Goal: Communication & Community: Connect with others

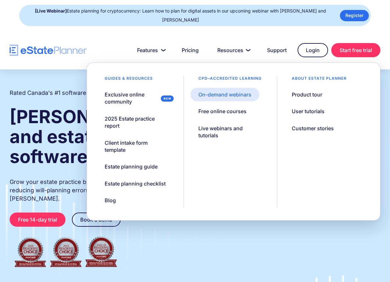
click at [214, 93] on div "On-demand webinars" at bounding box center [224, 94] width 53 height 7
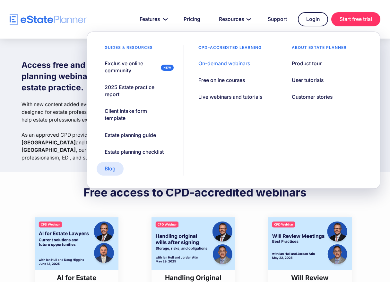
click at [111, 172] on div "Blog" at bounding box center [110, 168] width 11 height 7
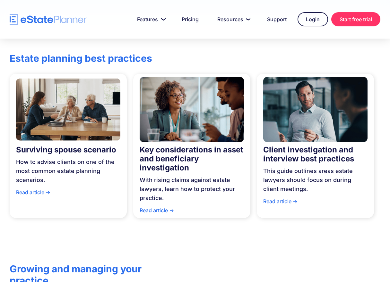
scroll to position [128, 0]
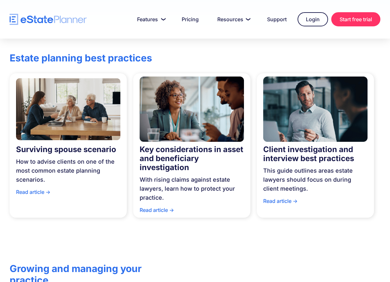
click at [39, 189] on div "Read article ->" at bounding box center [68, 193] width 104 height 12
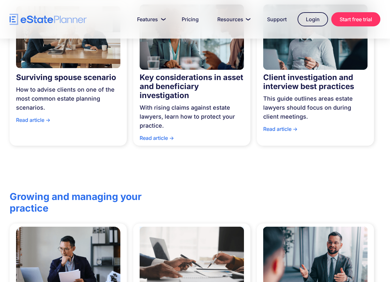
scroll to position [193, 0]
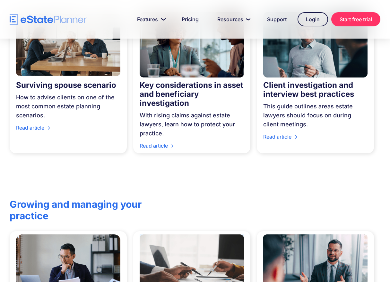
click at [162, 146] on div "Read article ->" at bounding box center [192, 147] width 104 height 12
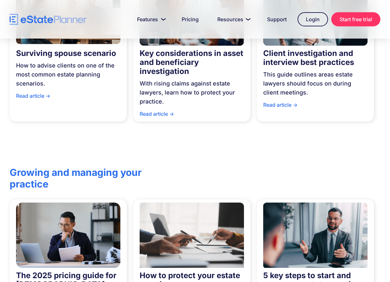
scroll to position [450, 0]
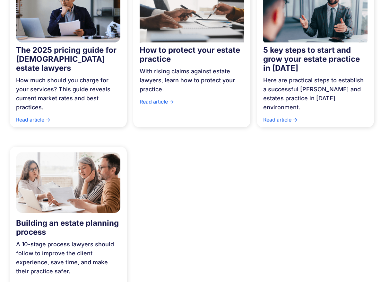
click at [37, 218] on div "Building an estate planning process" at bounding box center [68, 227] width 104 height 18
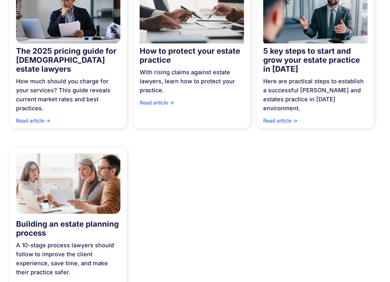
scroll to position [320, 0]
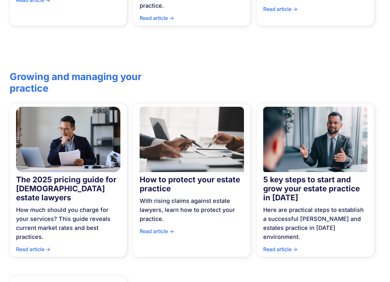
click at [161, 176] on div "How to protect your estate practice" at bounding box center [192, 184] width 104 height 18
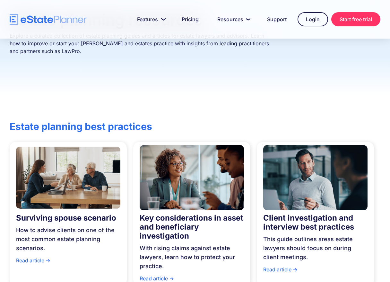
scroll to position [0, 0]
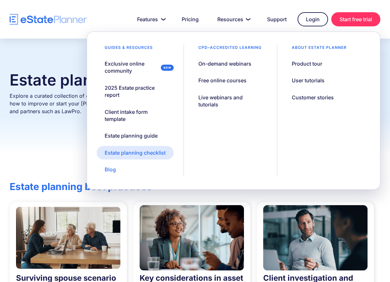
click at [113, 158] on link "Estate planning checklist" at bounding box center [135, 152] width 77 height 13
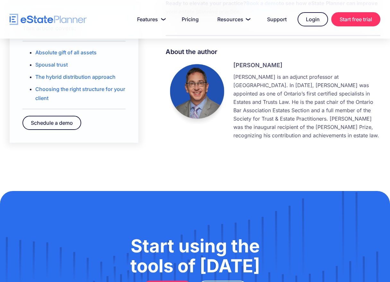
scroll to position [1188, 0]
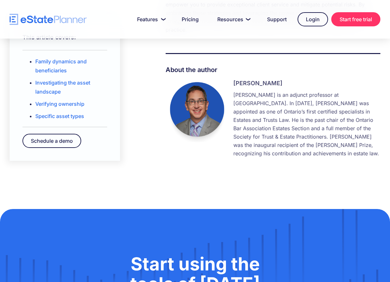
scroll to position [1220, 0]
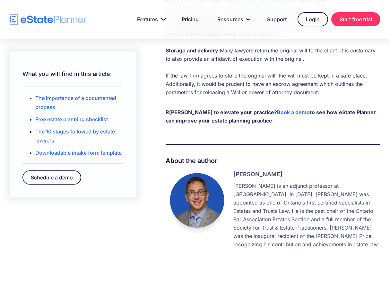
scroll to position [1130, 0]
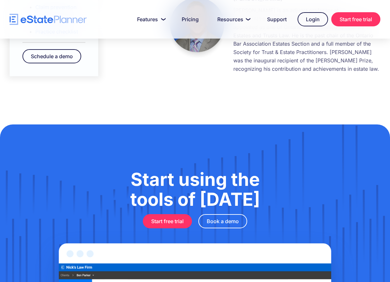
scroll to position [1277, 0]
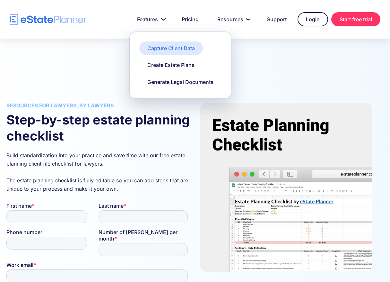
click at [179, 51] on div "Capture Client Data" at bounding box center [171, 48] width 48 height 7
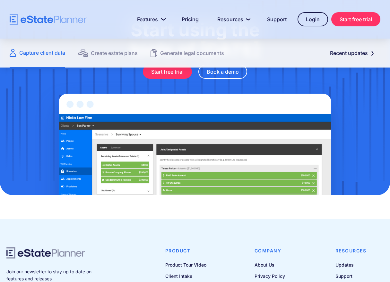
scroll to position [835, 0]
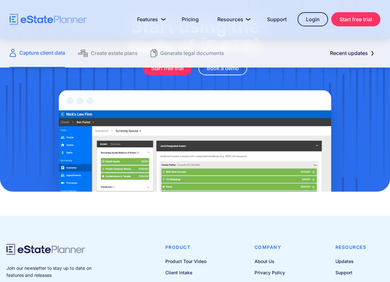
click at [243, 123] on img at bounding box center [195, 133] width 326 height 116
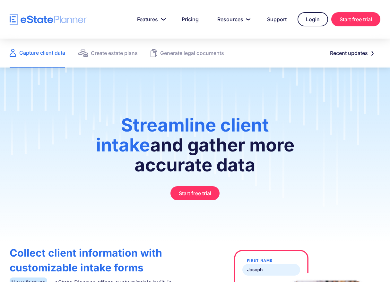
scroll to position [0, 0]
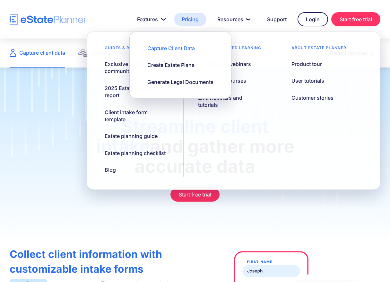
click at [185, 21] on link "Pricing" at bounding box center [190, 19] width 32 height 13
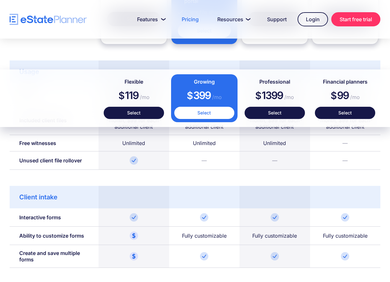
scroll to position [356, 0]
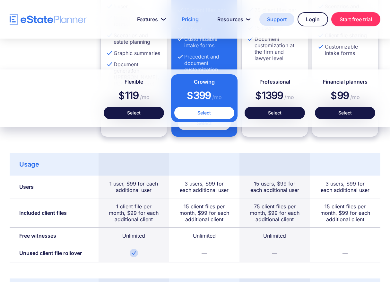
click at [267, 21] on link "Support" at bounding box center [276, 19] width 35 height 13
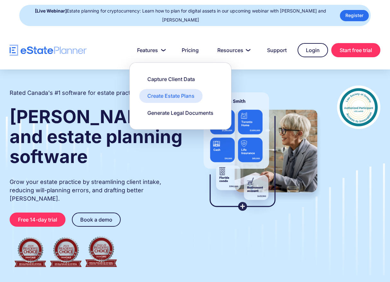
click at [168, 95] on div "Create Estate Plans" at bounding box center [170, 95] width 47 height 7
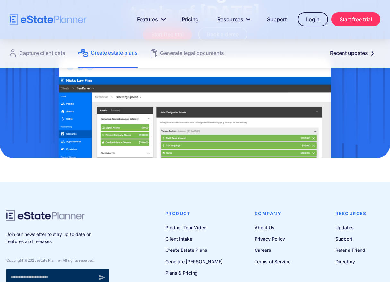
scroll to position [910, 0]
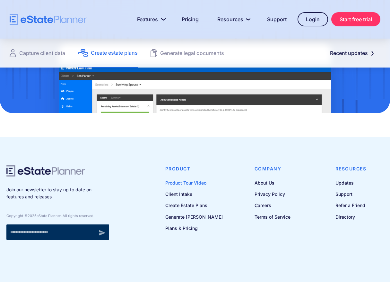
click at [202, 184] on link "Product Tour Video" at bounding box center [193, 183] width 57 height 8
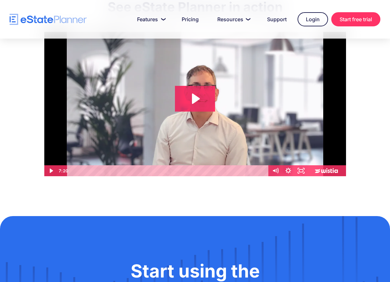
scroll to position [64, 0]
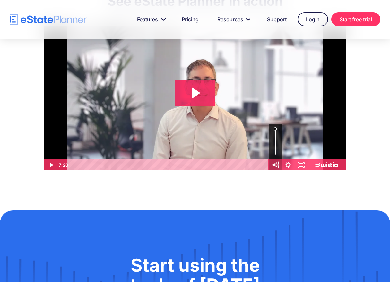
click at [281, 164] on icon "Mute" at bounding box center [275, 164] width 15 height 13
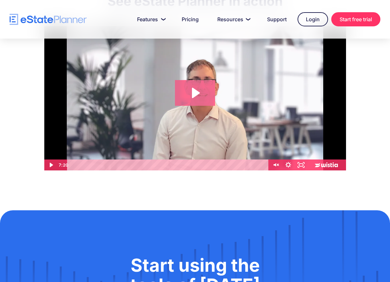
click at [205, 103] on icon "Play Video: eState Product Demo Video" at bounding box center [195, 93] width 40 height 26
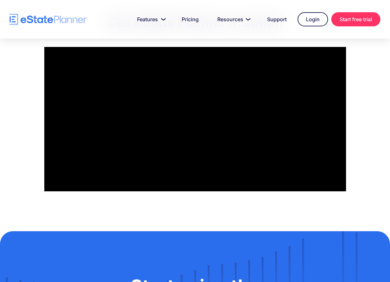
scroll to position [32, 0]
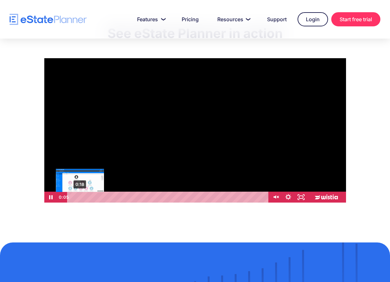
click at [80, 197] on div "0:18" at bounding box center [169, 196] width 194 height 11
click at [84, 197] on div "0:28" at bounding box center [169, 196] width 194 height 11
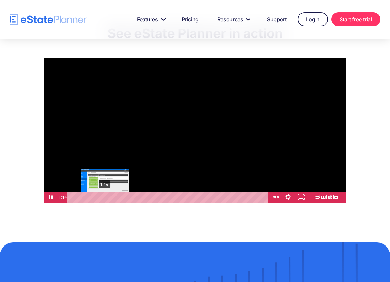
click at [105, 196] on div "1:14" at bounding box center [169, 196] width 194 height 11
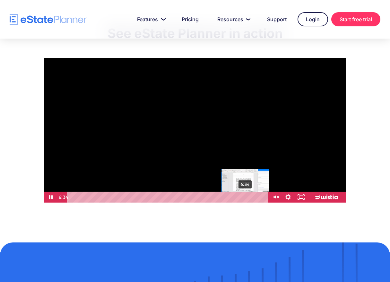
click at [246, 196] on div "6:34" at bounding box center [169, 196] width 194 height 11
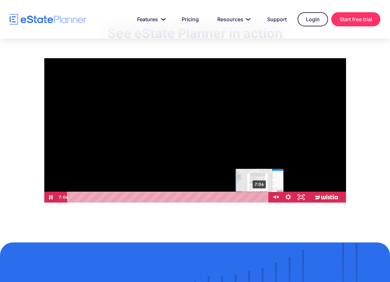
click at [260, 196] on div "7:06" at bounding box center [169, 196] width 194 height 11
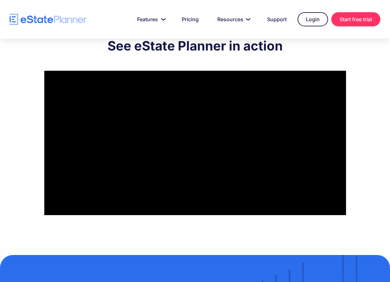
scroll to position [0, 0]
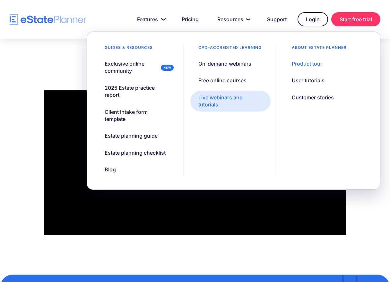
click at [238, 98] on div "Live webinars and tutorials" at bounding box center [230, 101] width 64 height 14
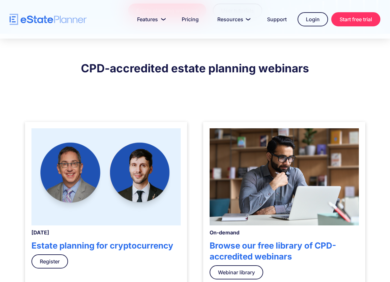
scroll to position [161, 0]
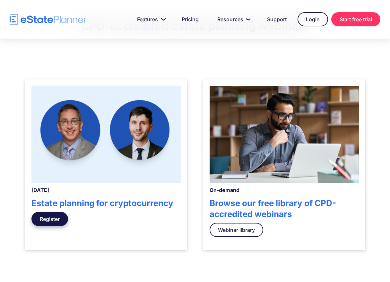
click at [48, 214] on link "Register" at bounding box center [49, 219] width 37 height 14
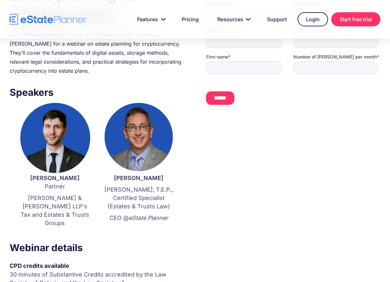
scroll to position [96, 0]
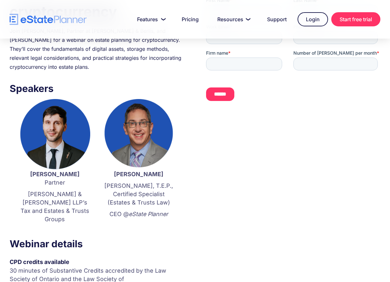
drag, startPoint x: 90, startPoint y: 174, endPoint x: 15, endPoint y: 175, distance: 74.2
click at [15, 175] on div "[PERSON_NAME] Partner [PERSON_NAME] & [PERSON_NAME]’s Tax and Estates & Trusts …" at bounding box center [97, 166] width 174 height 134
copy strong "[PERSON_NAME]"
drag, startPoint x: 320, startPoint y: 166, endPoint x: 310, endPoint y: 174, distance: 12.3
click at [320, 166] on div "LIVE WEBINAR | [DATE] 12:30 PM ET, 9:30 AM PT Estate planning for cryptocurrenc…" at bounding box center [195, 175] width 390 height 418
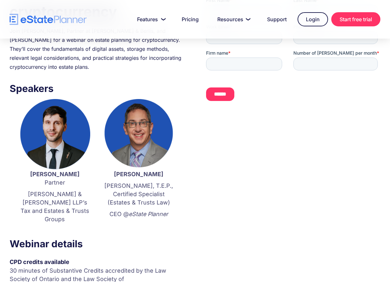
scroll to position [0, 0]
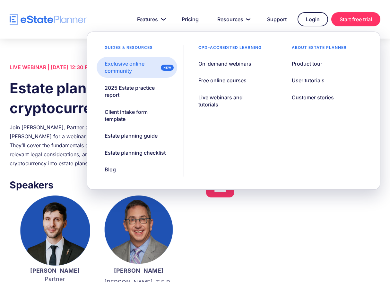
click at [144, 68] on div "Exclusive online community" at bounding box center [131, 67] width 53 height 14
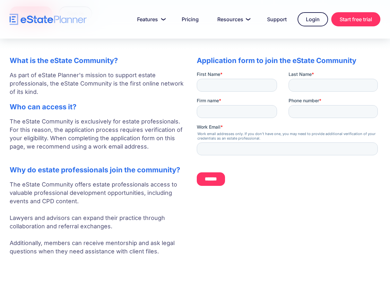
scroll to position [128, 0]
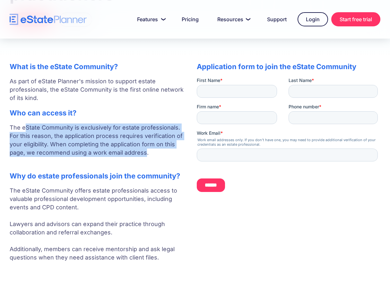
drag, startPoint x: 141, startPoint y: 155, endPoint x: 27, endPoint y: 130, distance: 116.6
click at [25, 130] on p "The eState Community is exclusively for estate professionals. For this reason, …" at bounding box center [97, 144] width 174 height 42
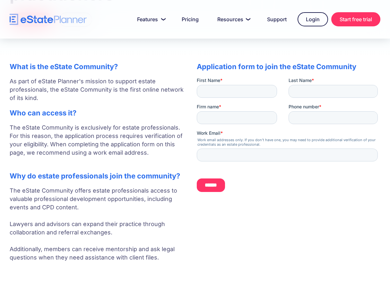
click at [176, 162] on p "The eState Community is exclusively for estate professionals. For this reason, …" at bounding box center [97, 144] width 174 height 42
click at [233, 87] on input "First Name *" at bounding box center [236, 91] width 80 height 13
type input "*"
type input "*****"
click at [319, 92] on input "Last Name *" at bounding box center [332, 91] width 89 height 13
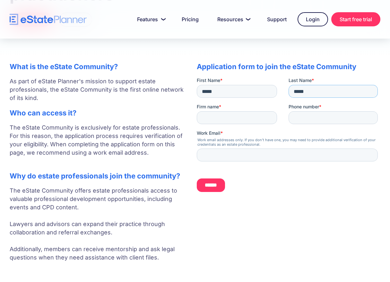
type input "*****"
click at [259, 116] on input "Firm name *" at bounding box center [236, 117] width 80 height 13
type input "**********"
click at [314, 111] on input "Phone number *" at bounding box center [332, 117] width 89 height 13
type input "**********"
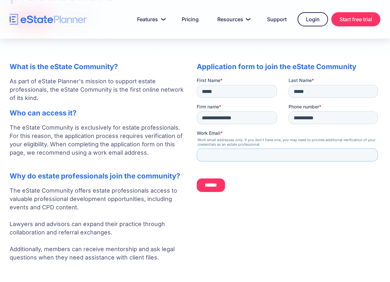
click at [270, 157] on input "Work Email *" at bounding box center [286, 154] width 181 height 13
type input "**********"
click at [215, 189] on input "******" at bounding box center [210, 184] width 28 height 13
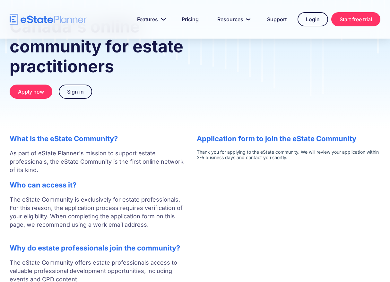
scroll to position [0, 0]
